Goal: Obtain resource: Obtain resource

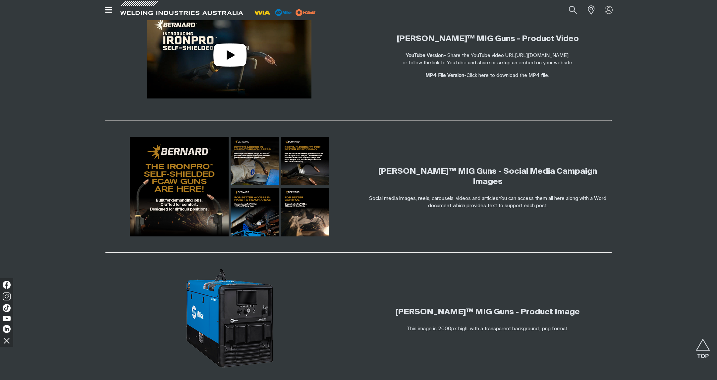
scroll to position [1212, 0]
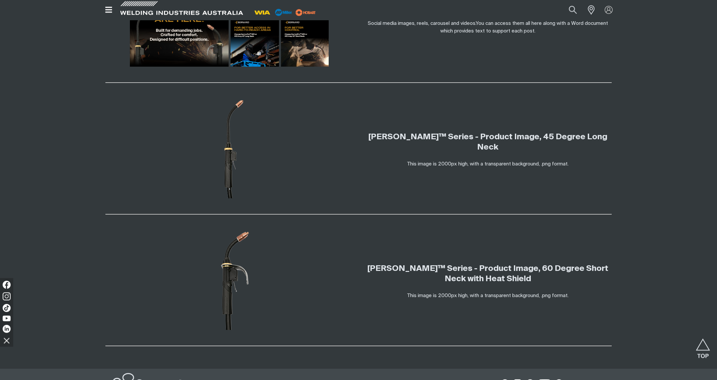
scroll to position [1156, 0]
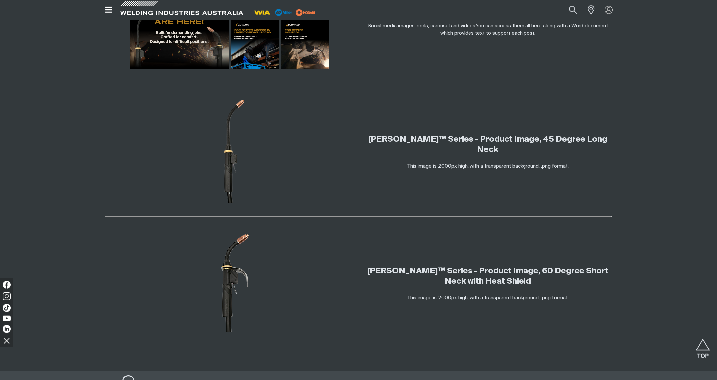
scroll to position [1151, 0]
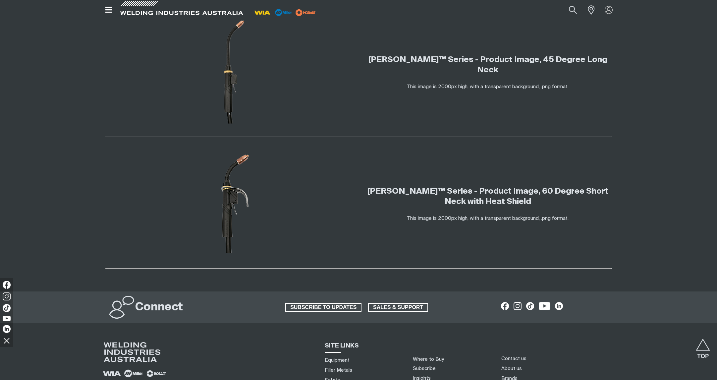
scroll to position [1208, 0]
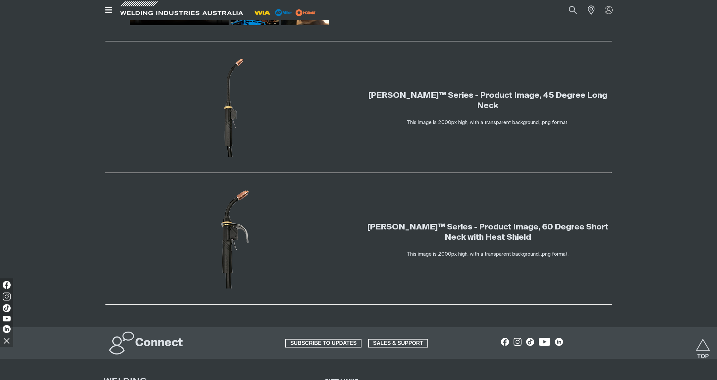
scroll to position [1199, 0]
